Goal: Contribute content

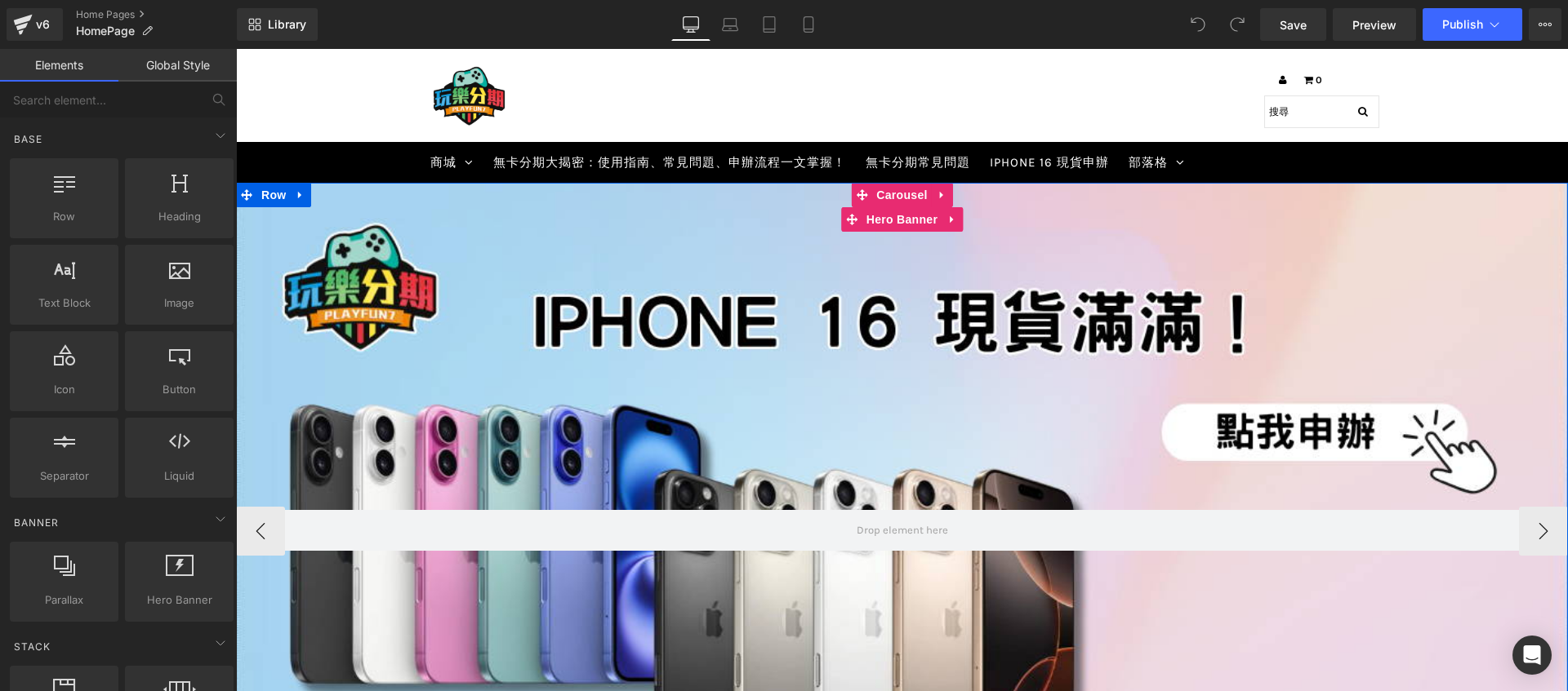
click at [914, 307] on div at bounding box center [901, 530] width 1332 height 697
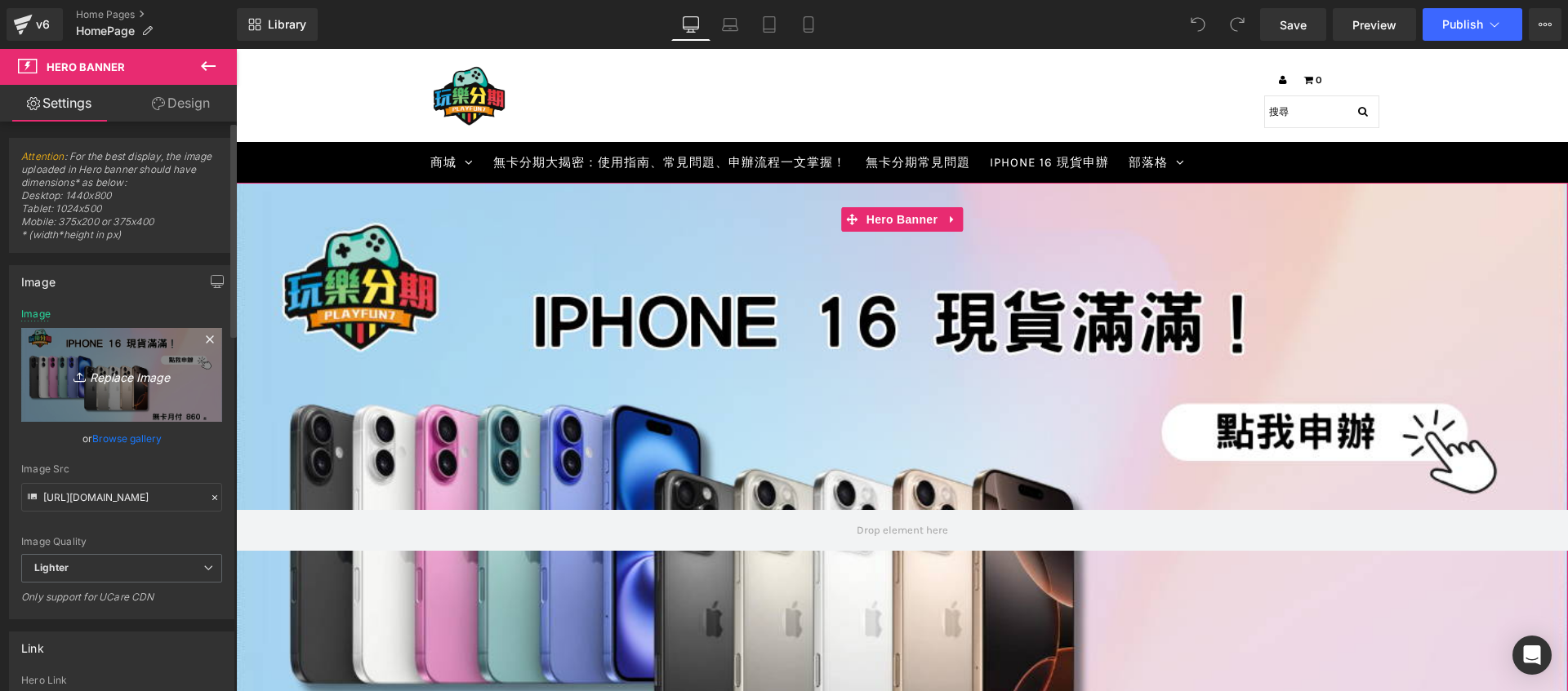
click at [92, 373] on icon "Replace Image" at bounding box center [122, 375] width 131 height 21
type input "C:\fakepath\4.png"
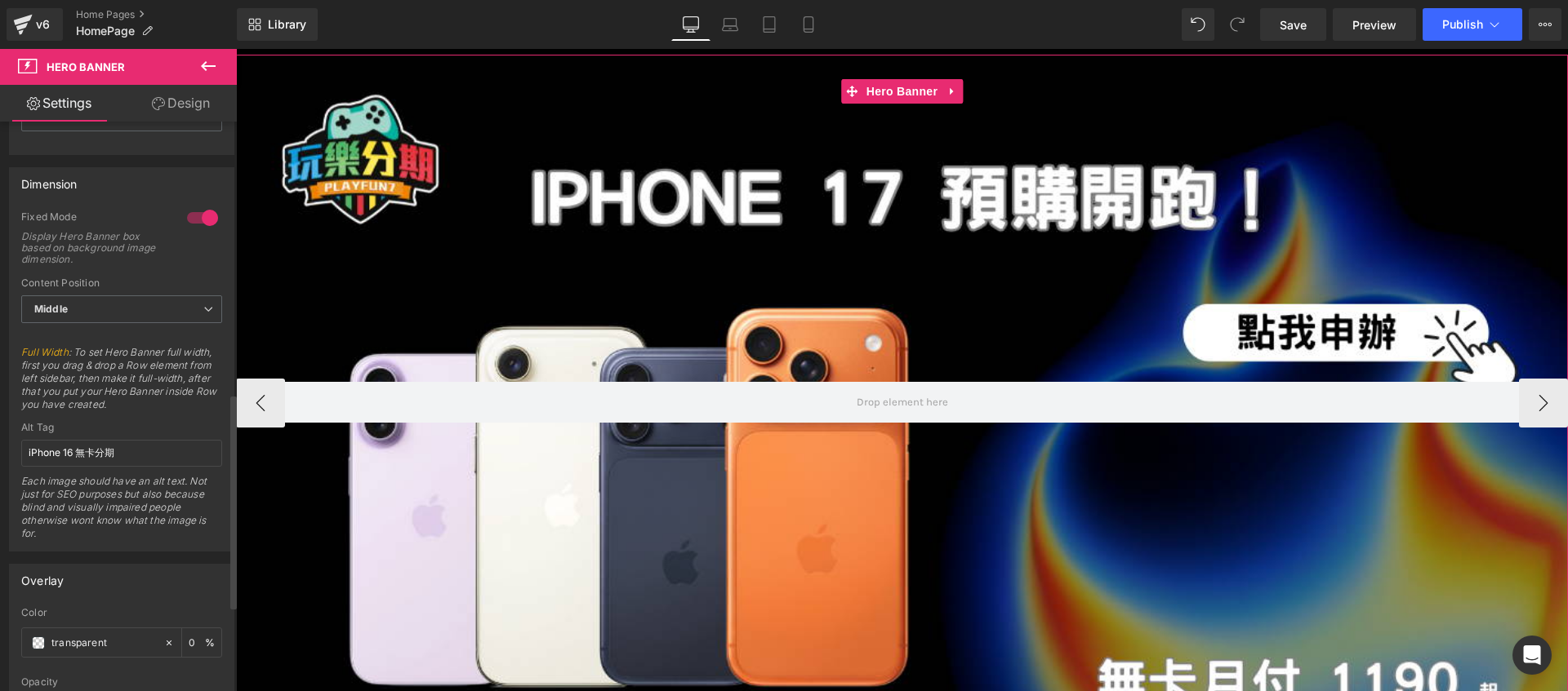
scroll to position [736, 0]
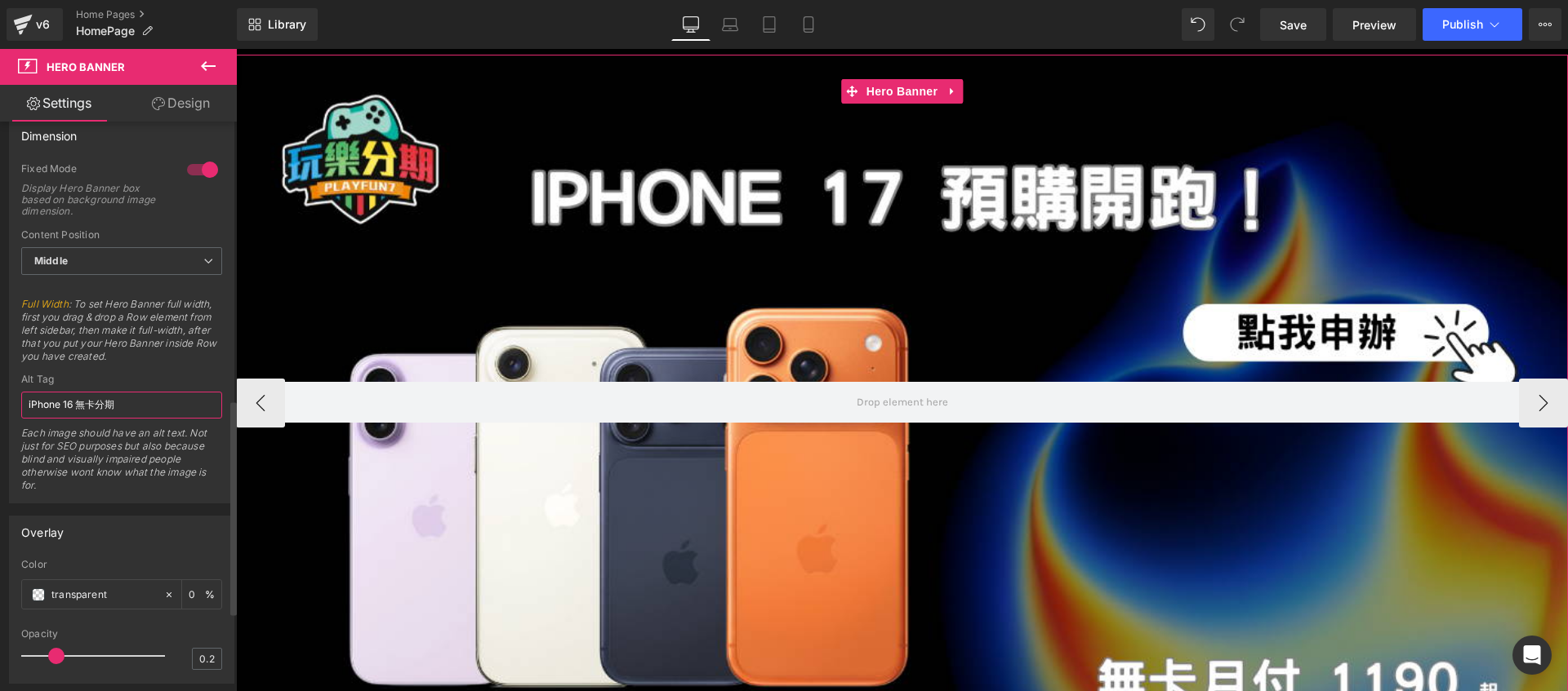
click at [79, 405] on input "iPhone 16 無卡分期" at bounding box center [121, 405] width 200 height 26
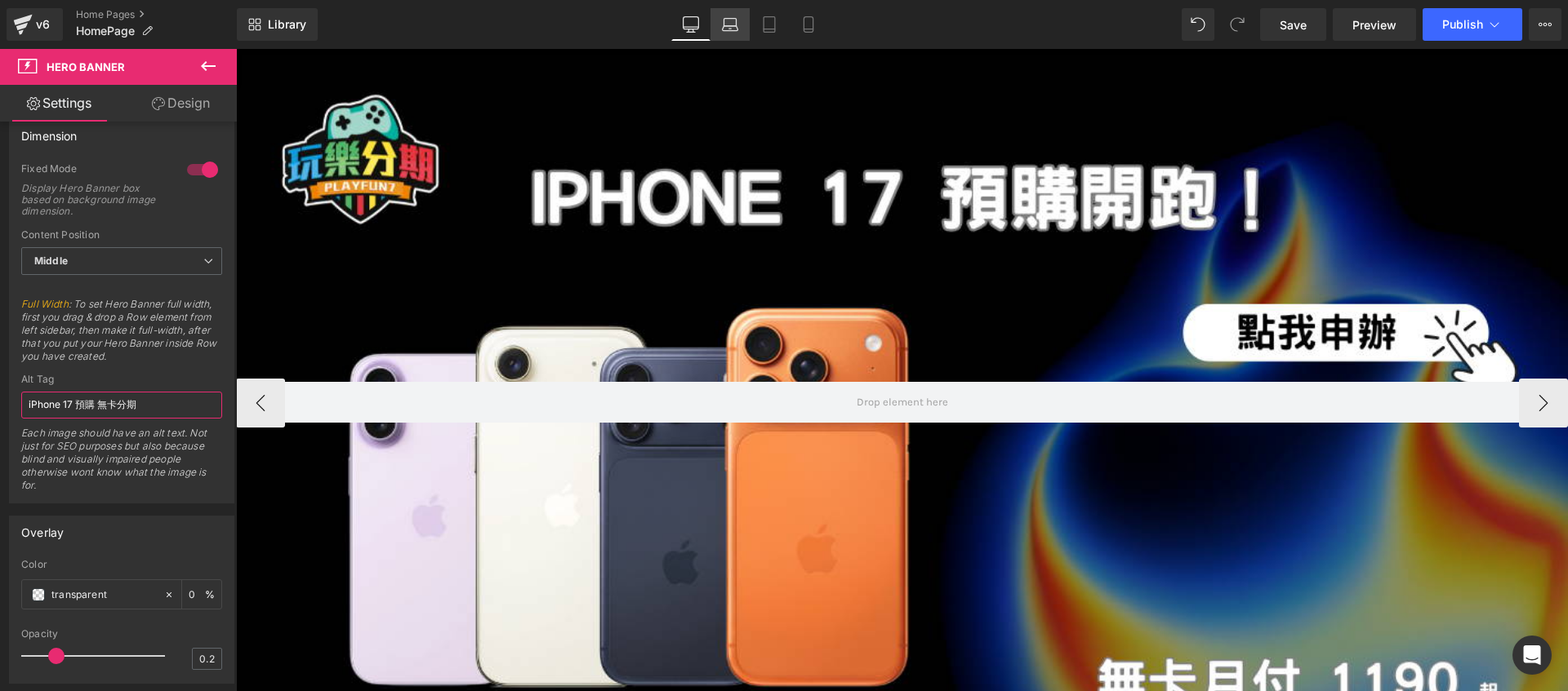
type input "iPhone 17 預購 無卡分期"
click at [746, 26] on link "Laptop" at bounding box center [729, 25] width 39 height 33
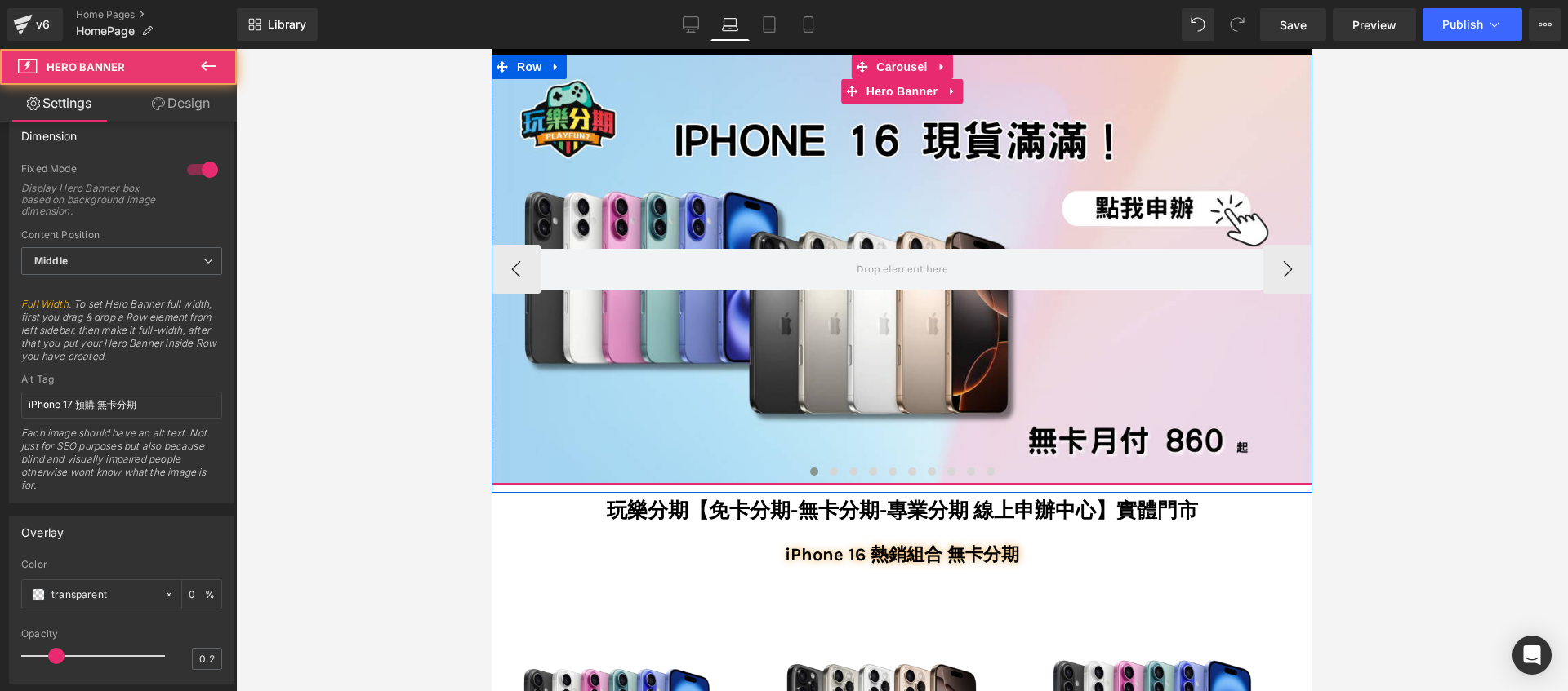
click at [732, 186] on div at bounding box center [902, 269] width 821 height 429
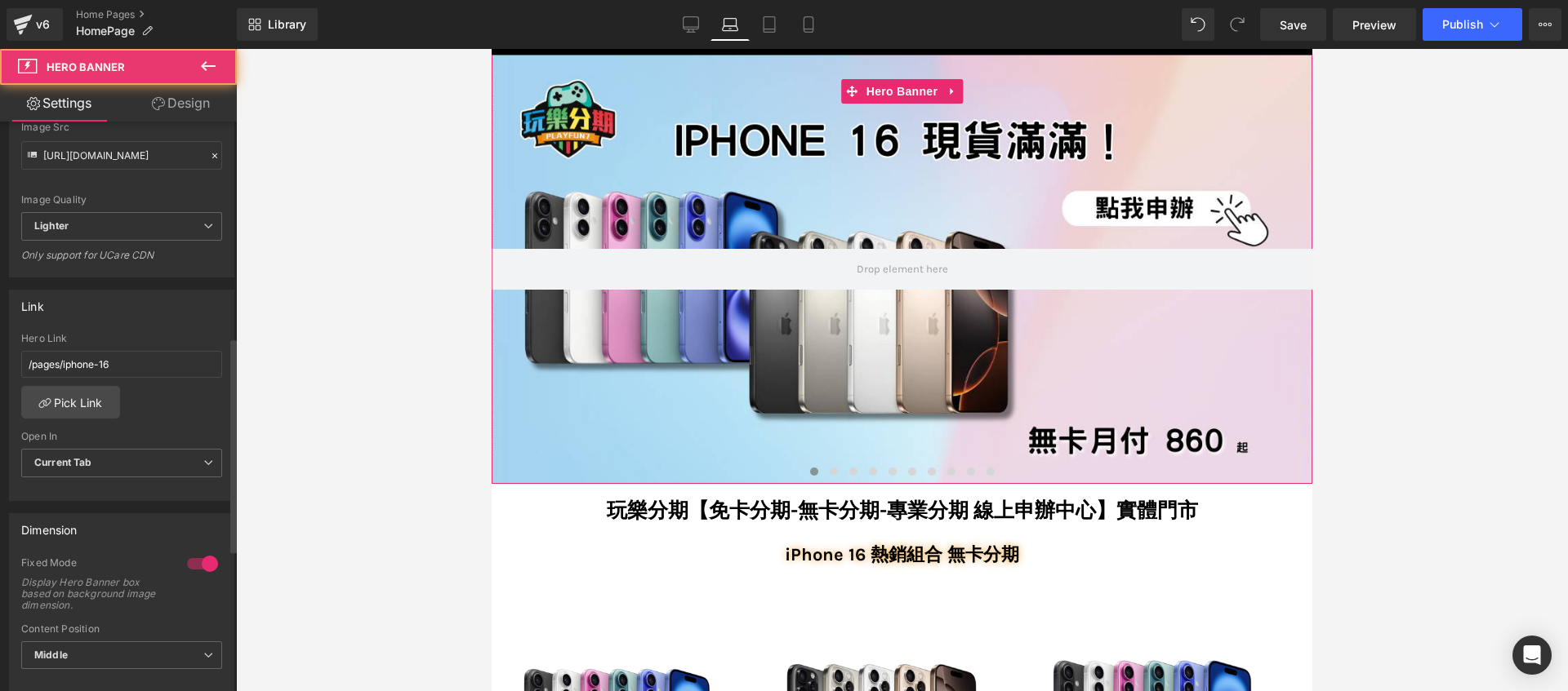
scroll to position [0, 0]
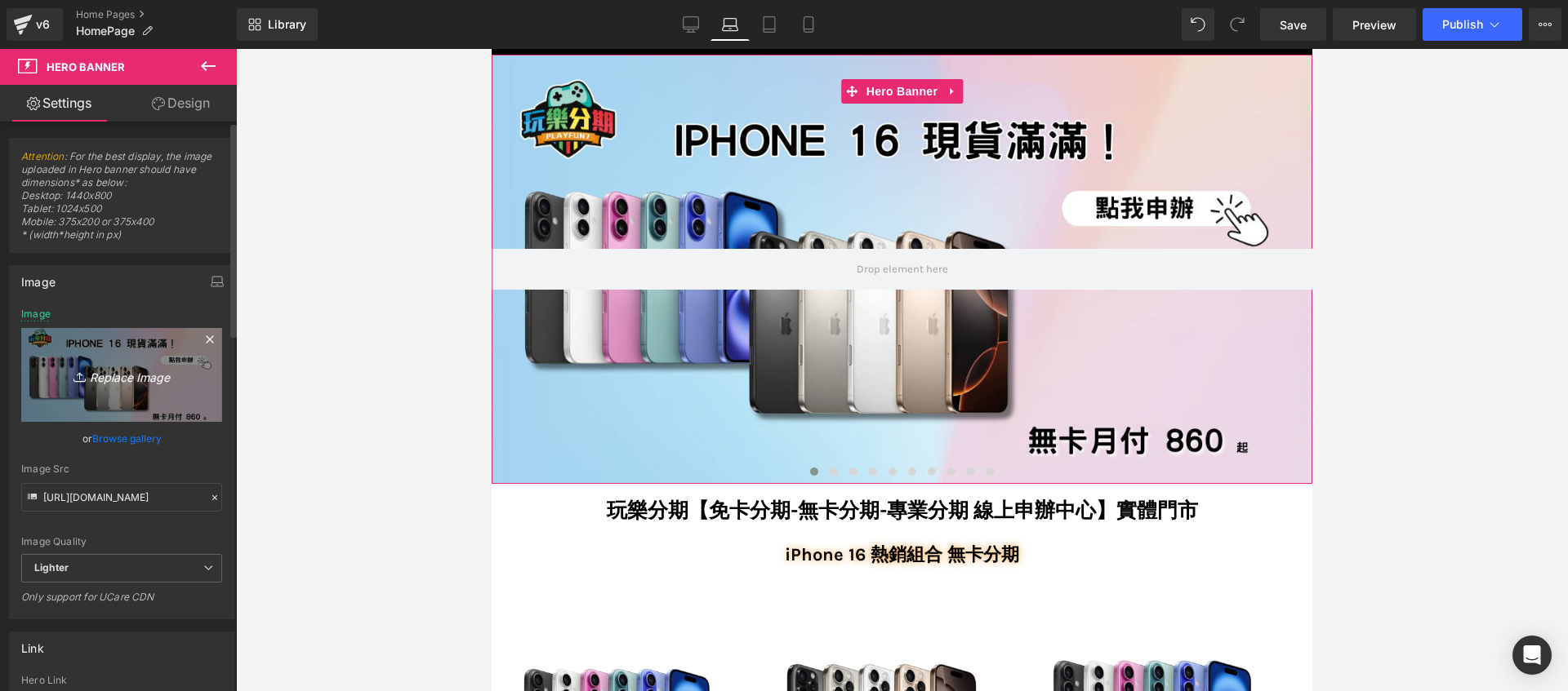
click at [152, 374] on icon "Replace Image" at bounding box center [122, 375] width 131 height 21
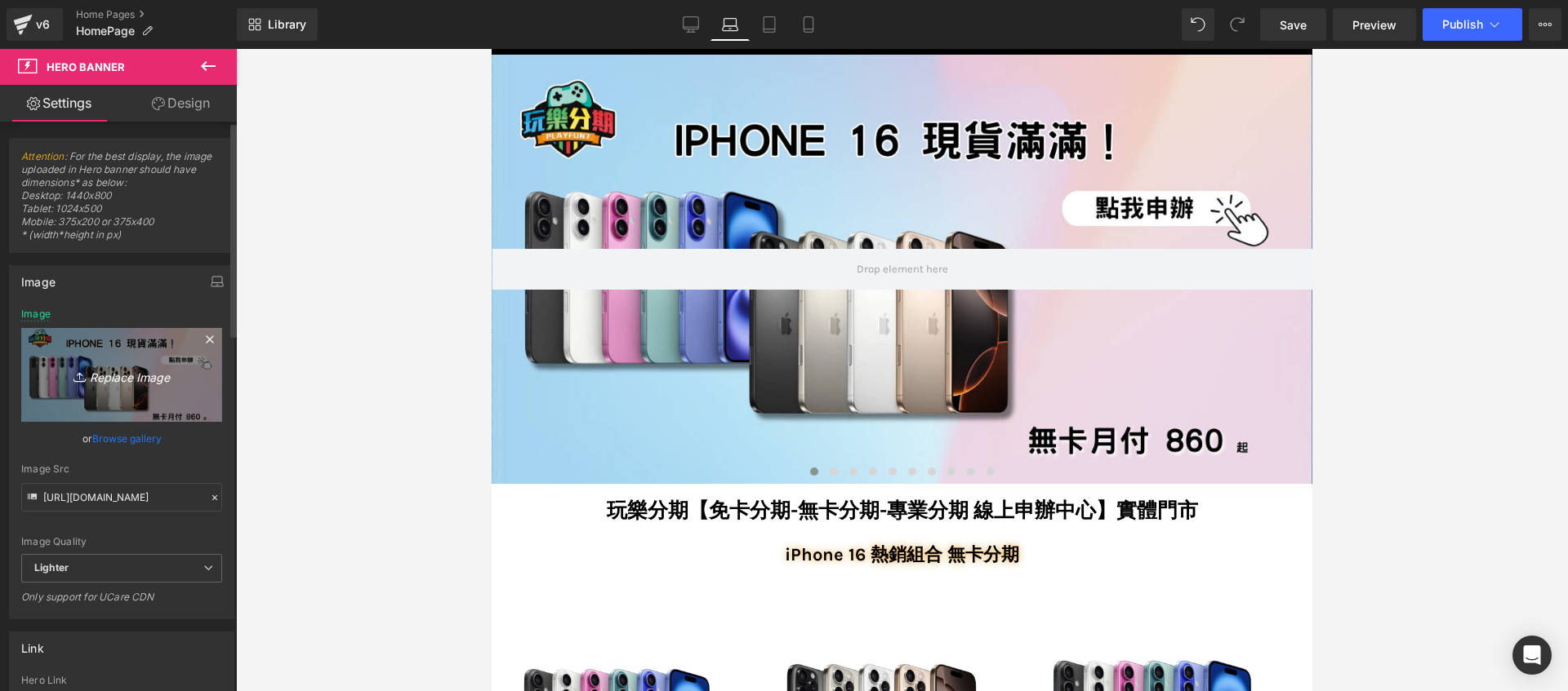
type input "C:\fakepath\4.png"
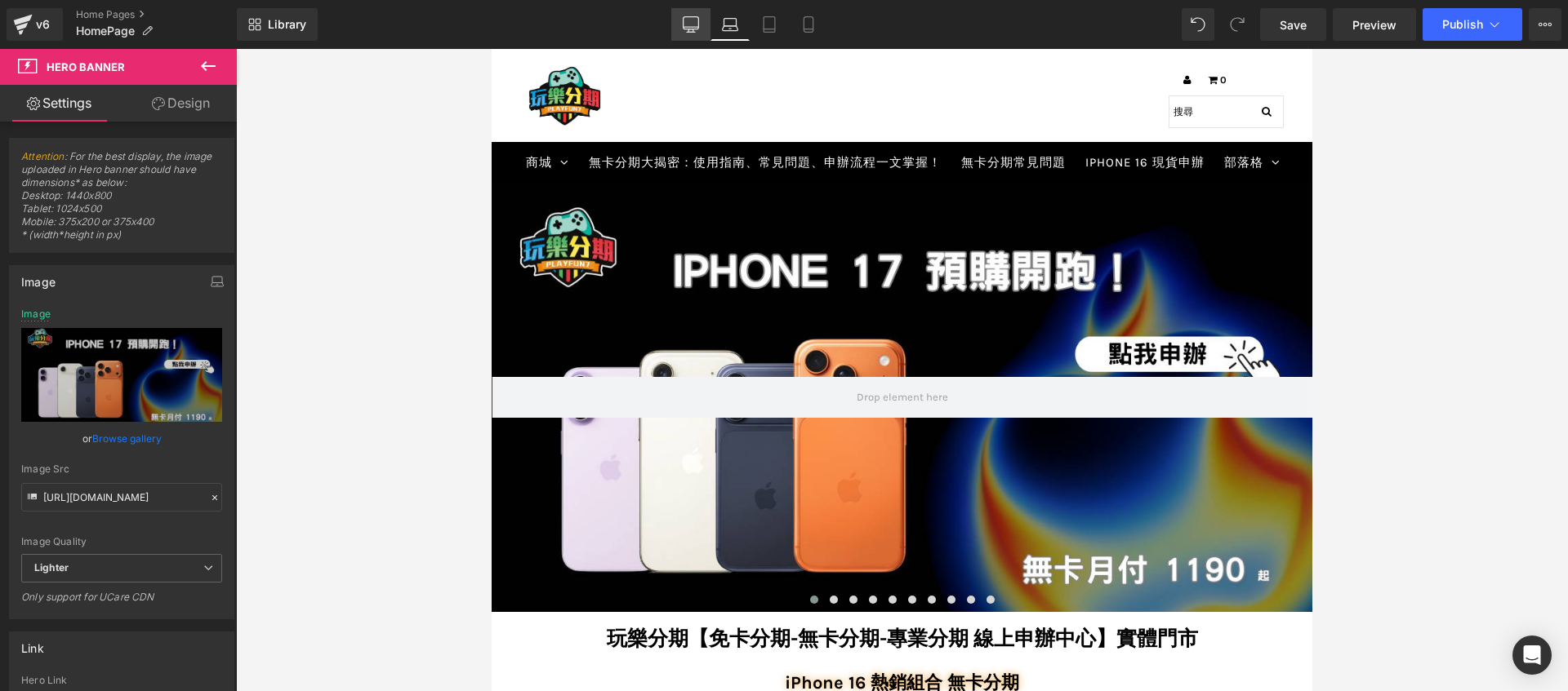
click at [699, 20] on icon at bounding box center [691, 23] width 15 height 12
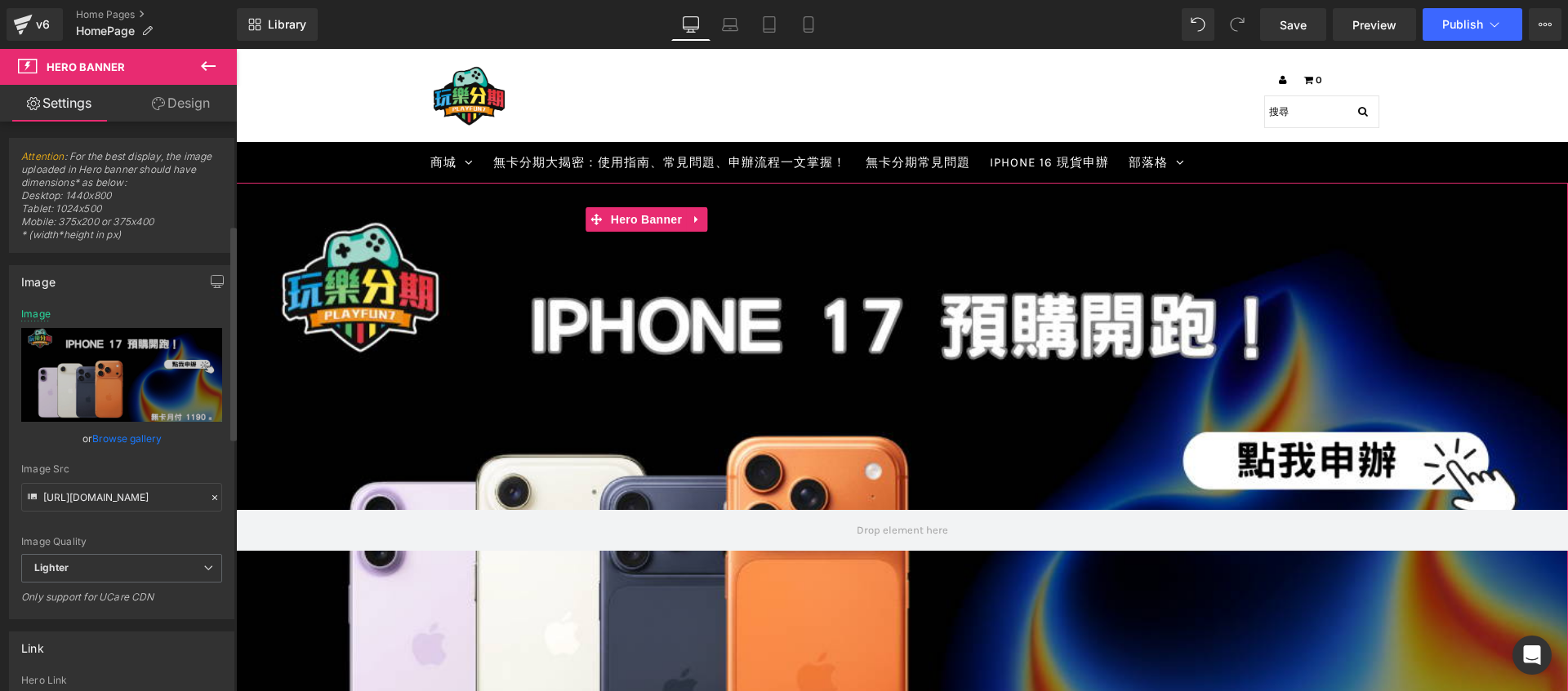
scroll to position [273, 0]
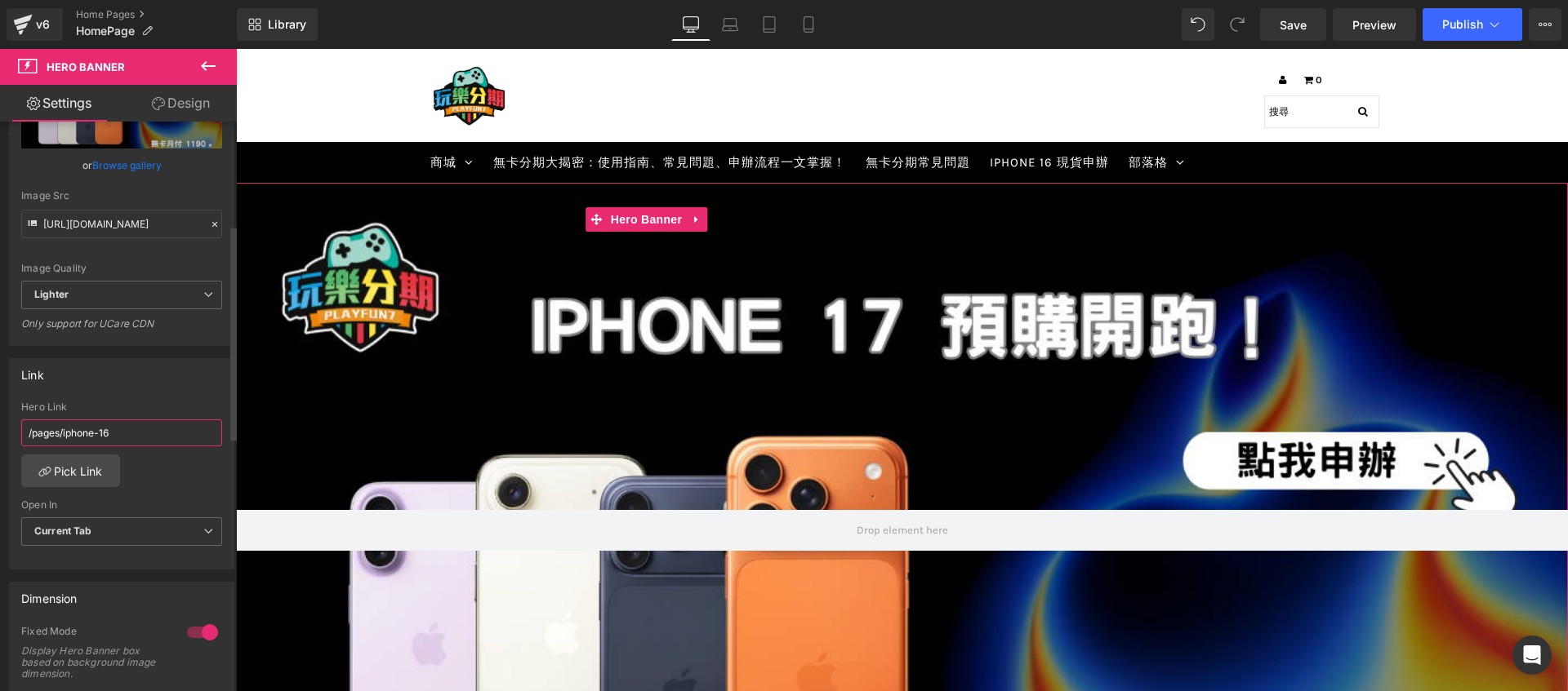
click at [132, 442] on input "/pages/iphone-16" at bounding box center [121, 433] width 200 height 26
click at [138, 434] on input "/pages/iphone-17" at bounding box center [121, 433] width 200 height 26
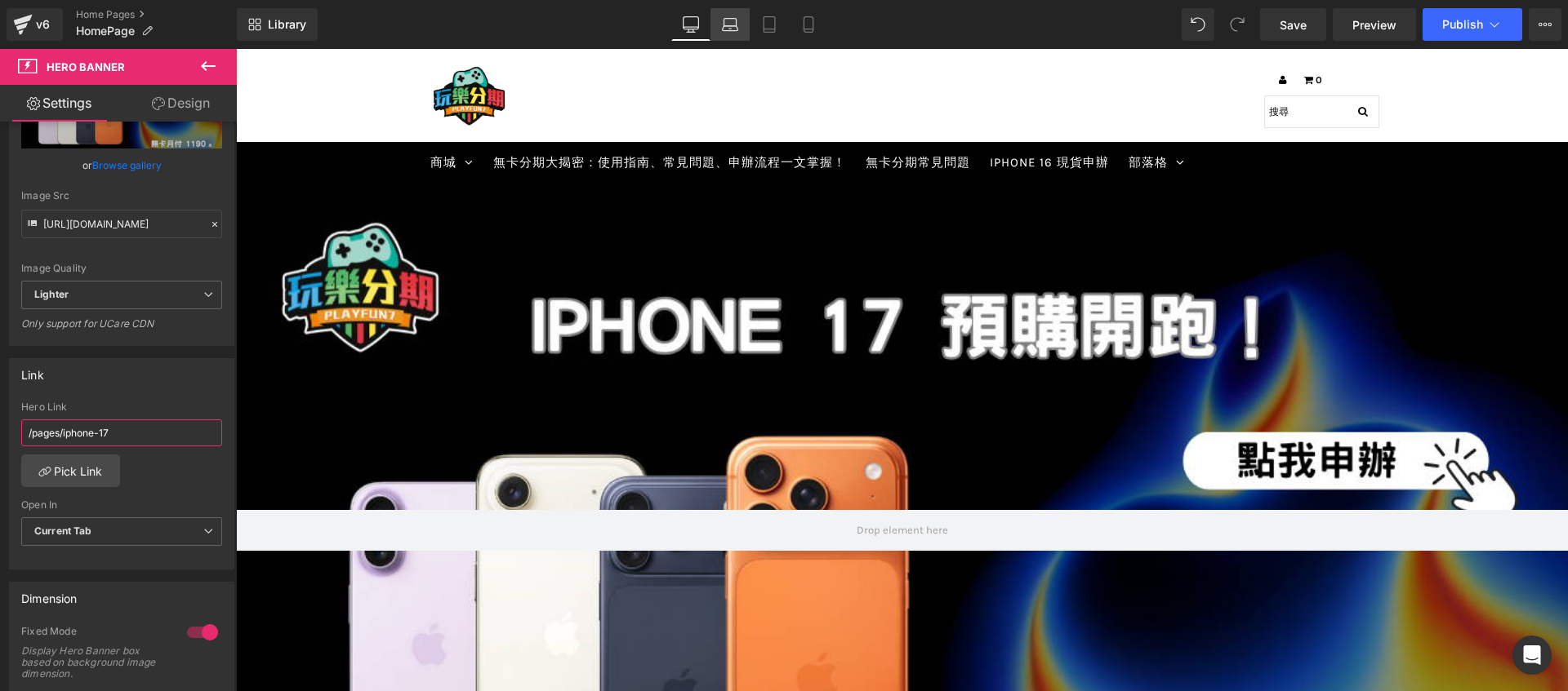
type input "/pages/iphone-17"
click at [734, 26] on icon at bounding box center [729, 24] width 16 height 16
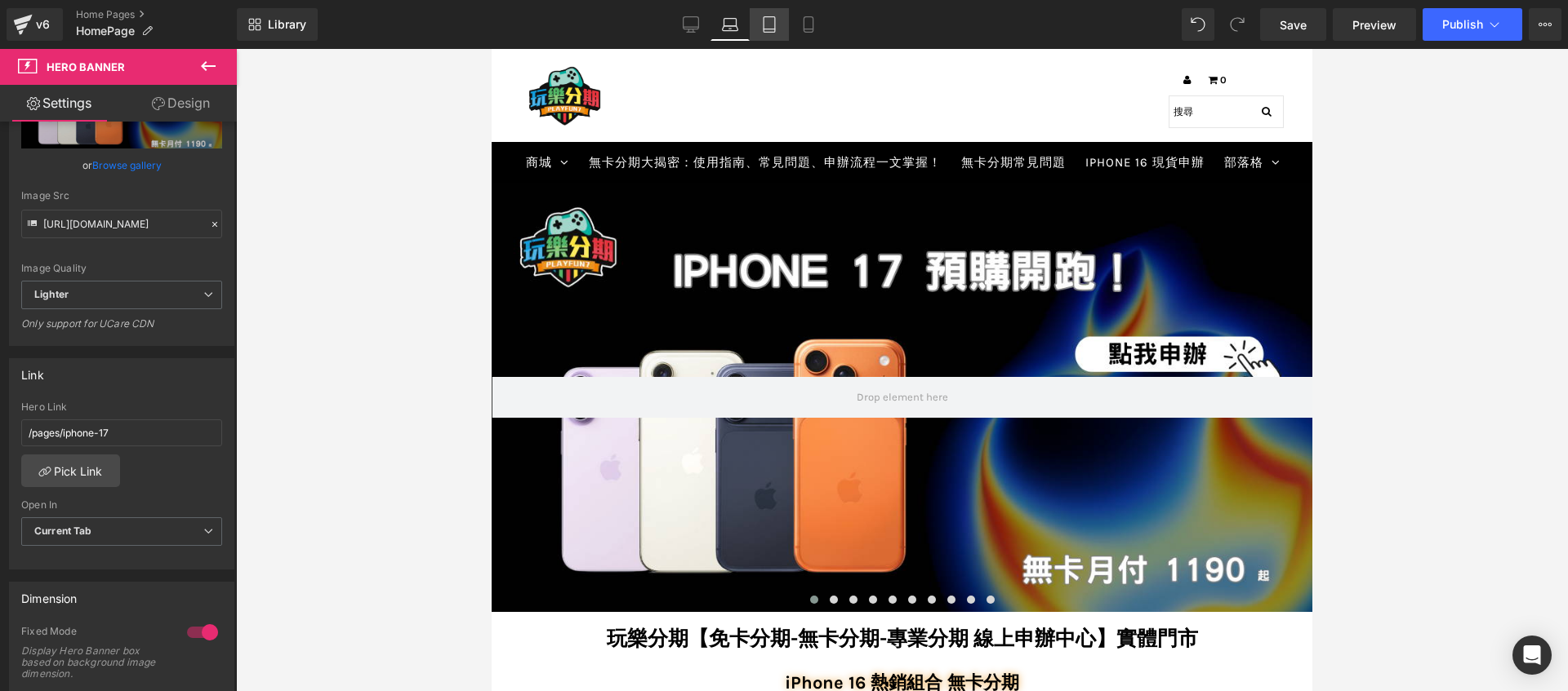
click at [762, 26] on icon at bounding box center [769, 24] width 16 height 16
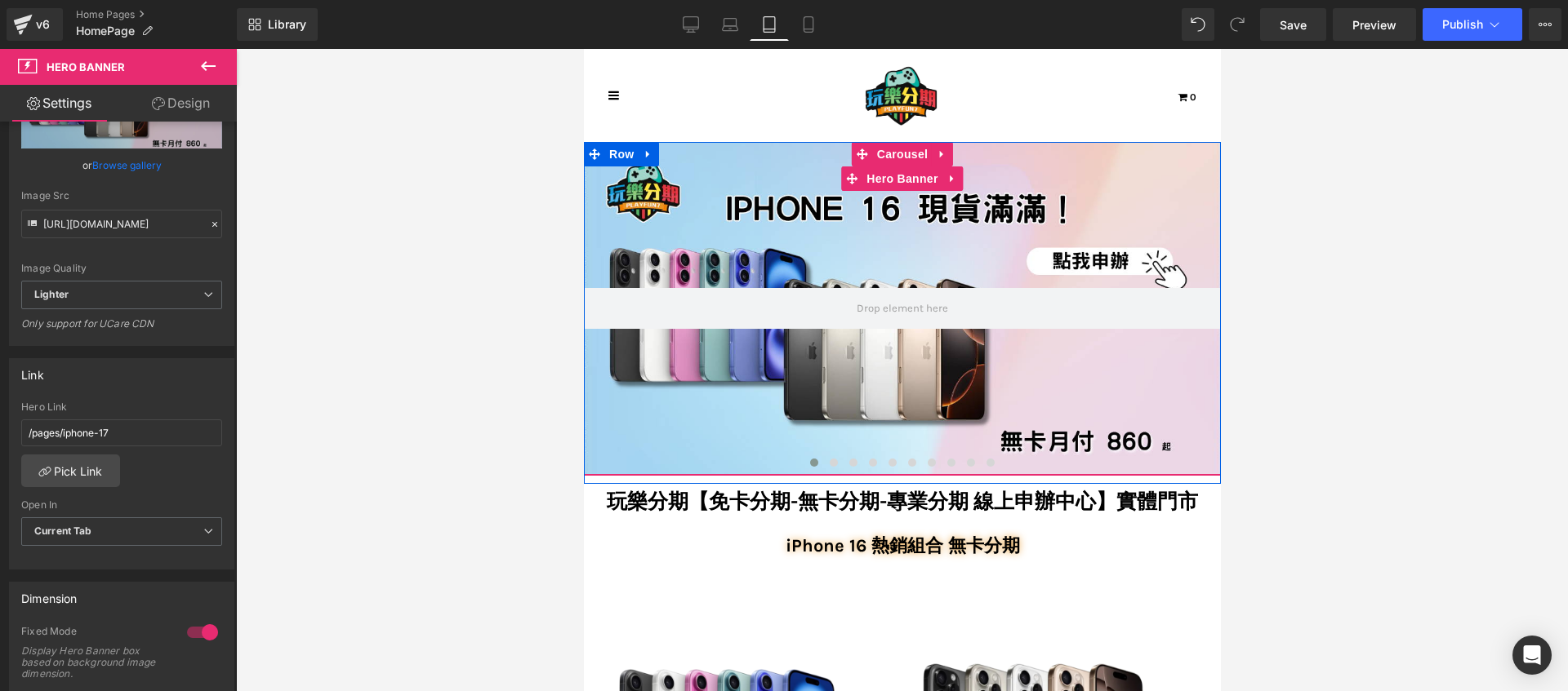
drag, startPoint x: 798, startPoint y: 224, endPoint x: 1115, endPoint y: 268, distance: 320.0
click at [798, 224] on div at bounding box center [900, 308] width 636 height 333
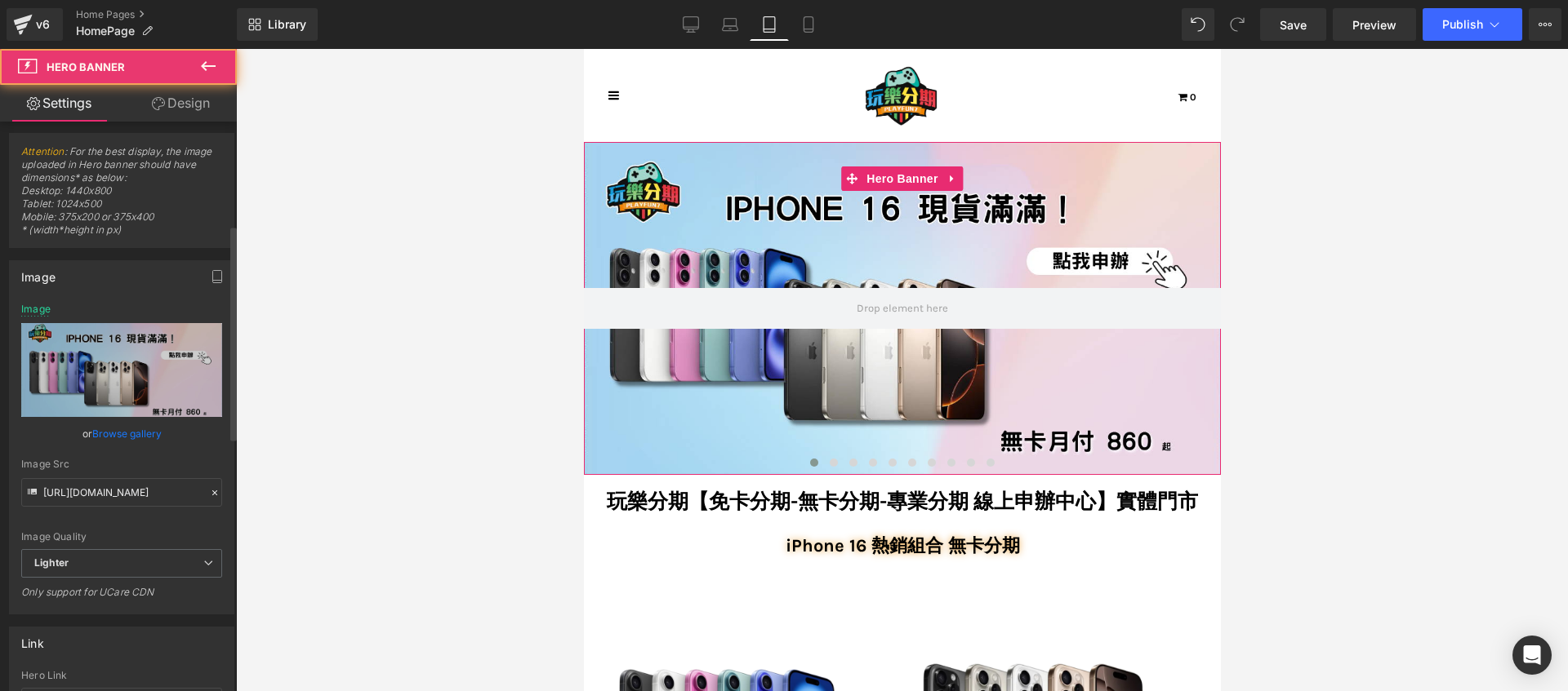
scroll to position [0, 0]
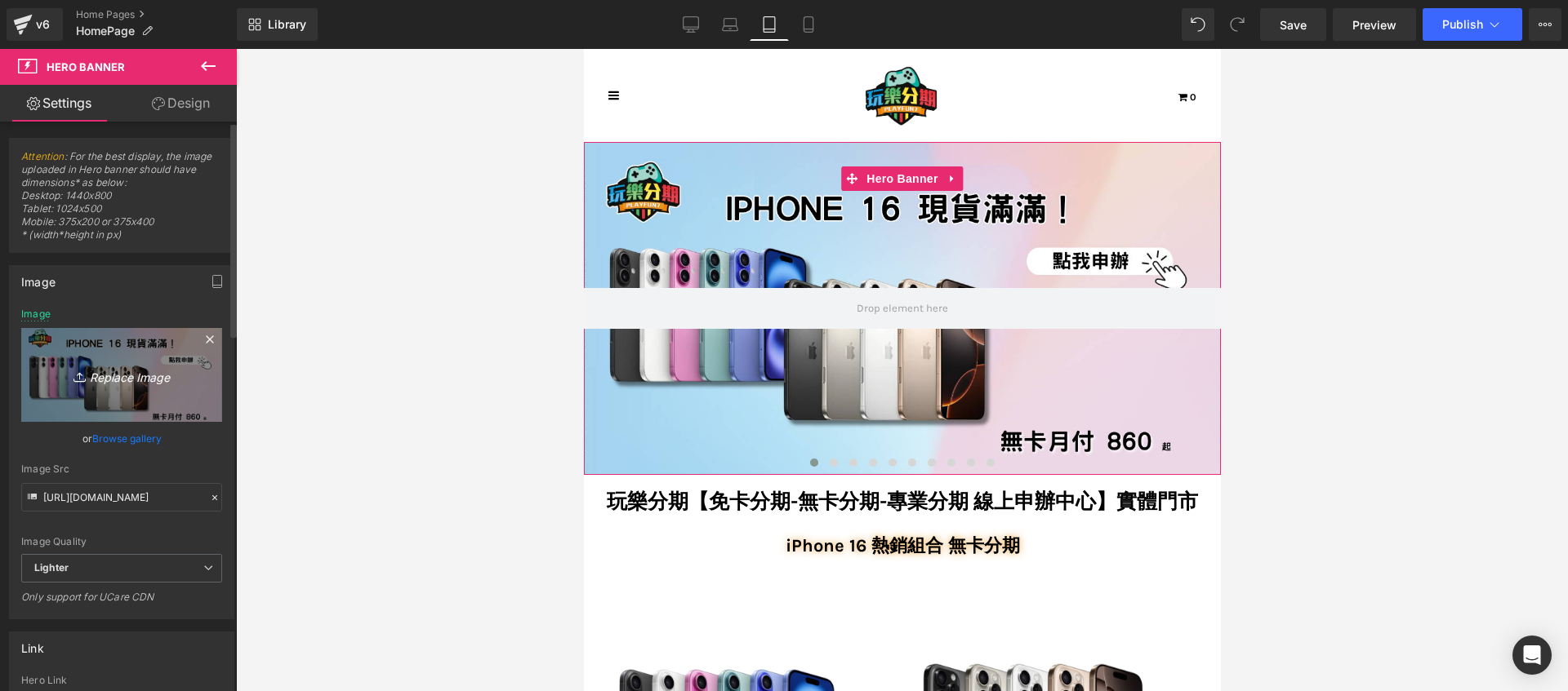
click at [122, 350] on link "Replace Image" at bounding box center [121, 374] width 200 height 94
type input "C:\fakepath\4.png"
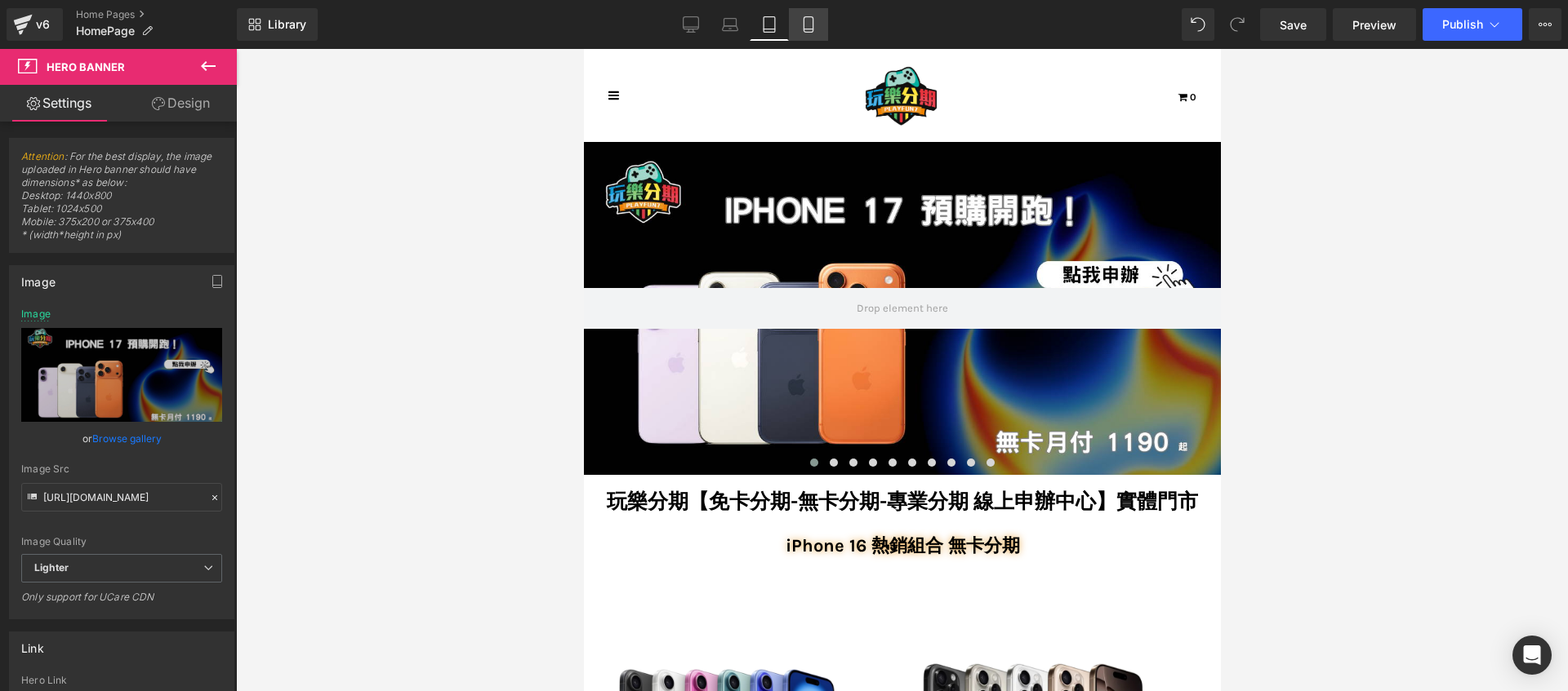
click at [811, 29] on icon at bounding box center [807, 29] width 9 height 0
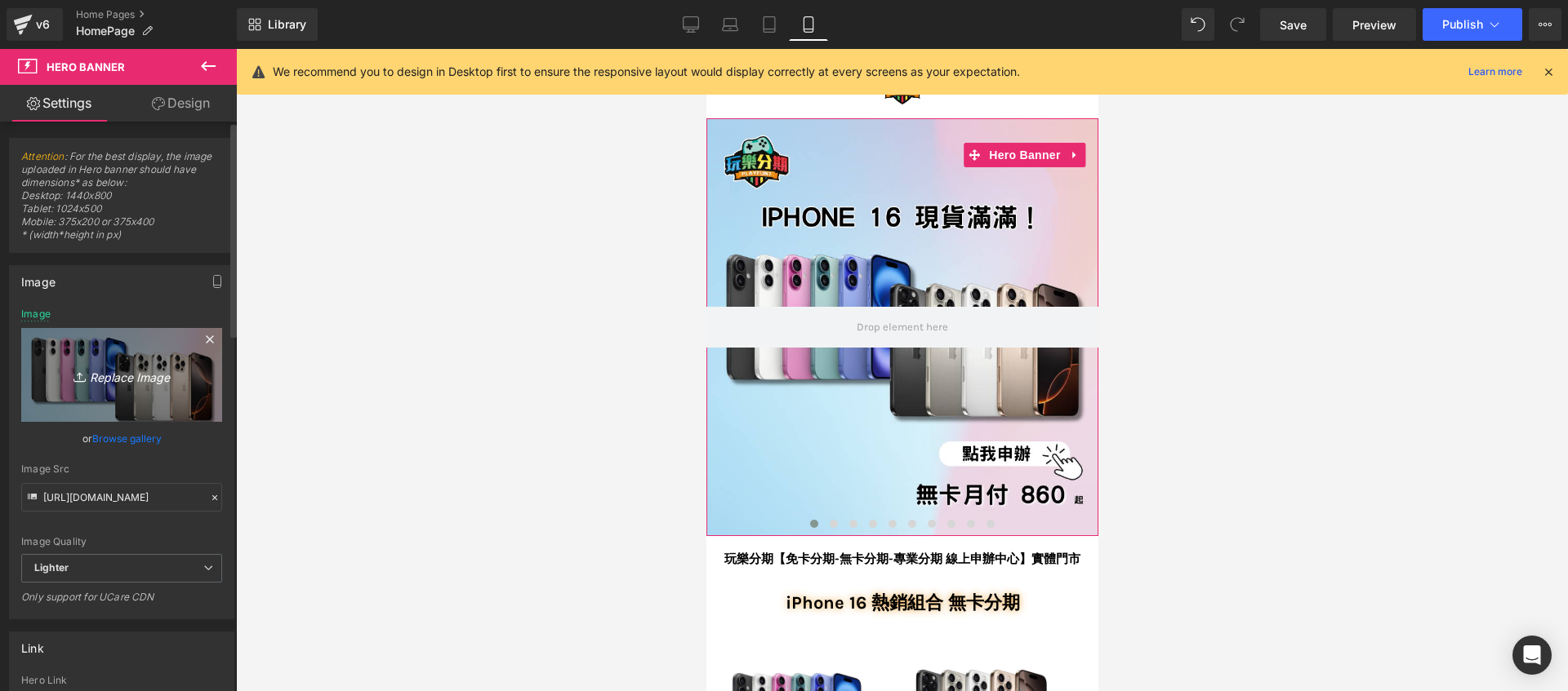
click at [143, 371] on icon "Replace Image" at bounding box center [122, 375] width 131 height 21
type input "C:\fakepath\手機版banner.png"
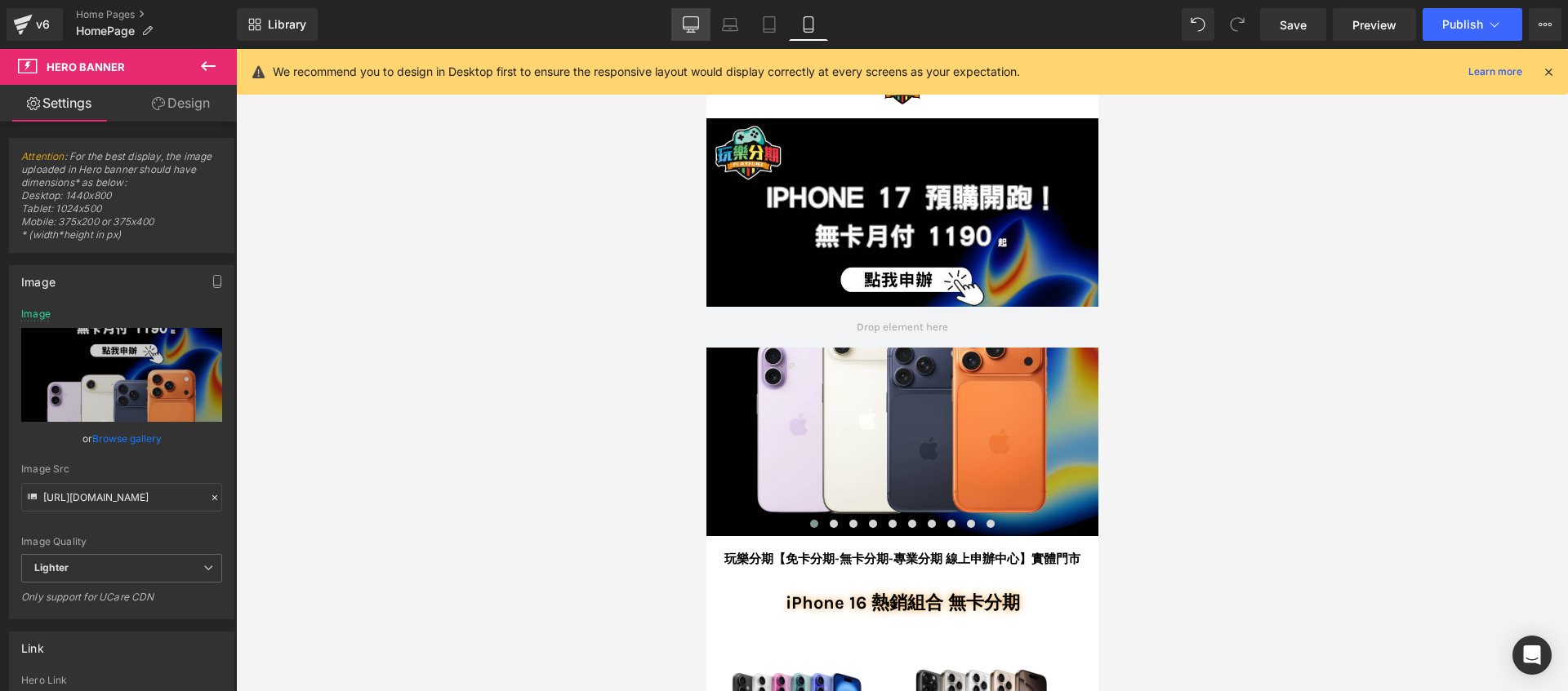
click at [687, 27] on icon at bounding box center [690, 24] width 16 height 16
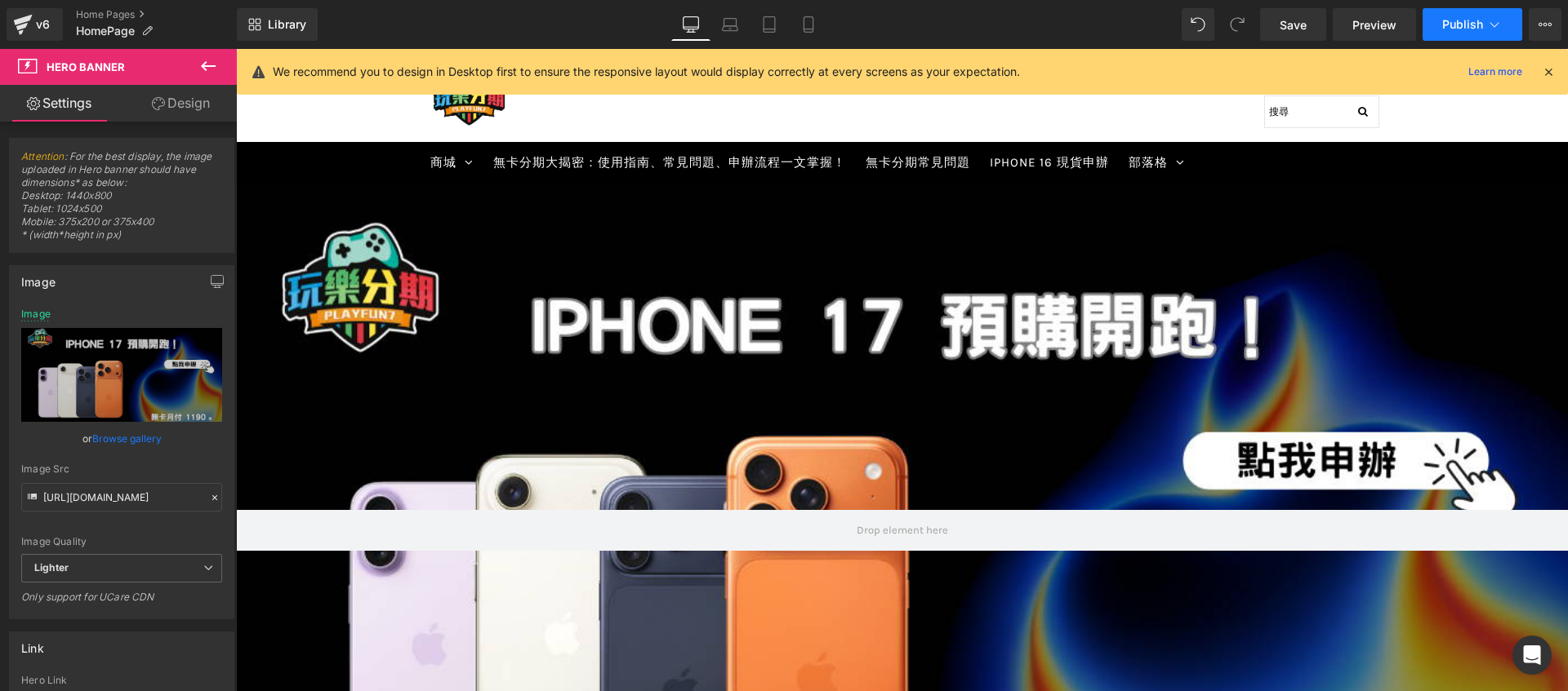
click at [1472, 27] on span "Publish" at bounding box center [1462, 25] width 41 height 13
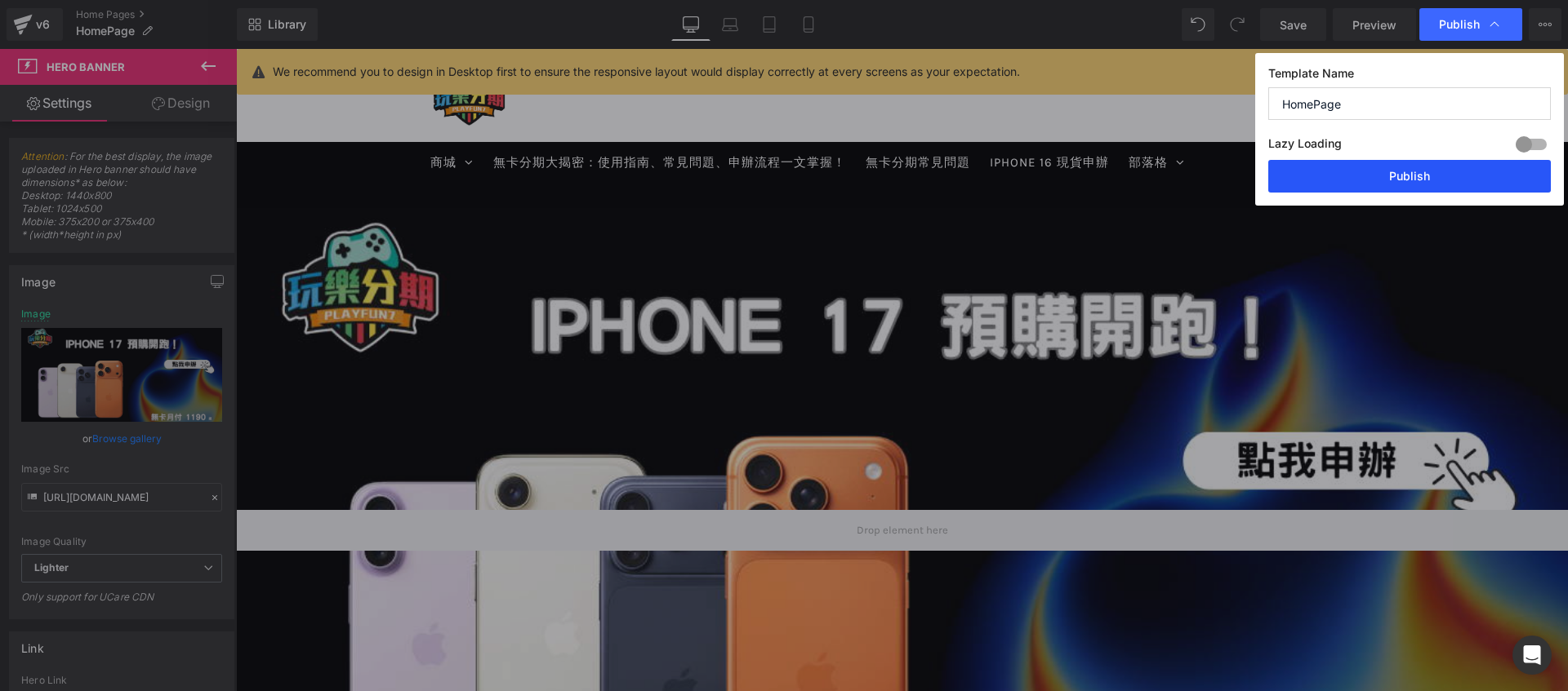
click at [1383, 176] on button "Publish" at bounding box center [1409, 176] width 283 height 33
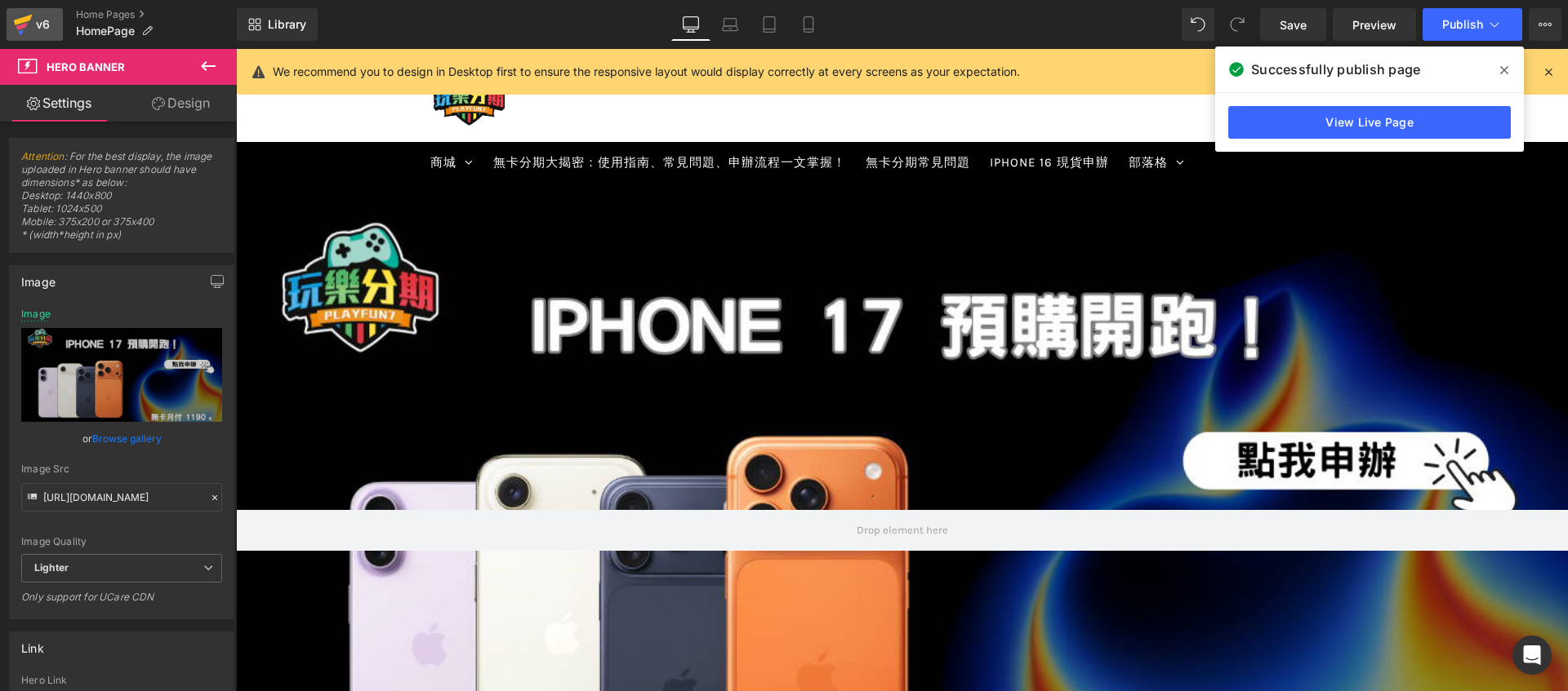
click at [45, 21] on div "v6" at bounding box center [44, 25] width 21 height 21
